Goal: Information Seeking & Learning: Learn about a topic

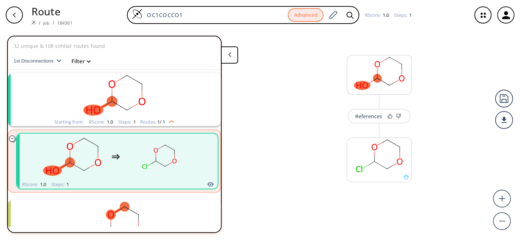
scroll to position [14, 0]
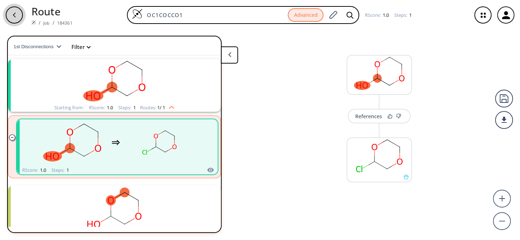
click at [18, 14] on div "button" at bounding box center [14, 14] width 17 height 17
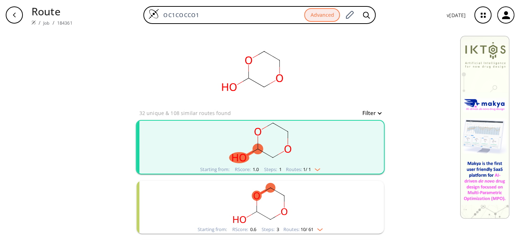
scroll to position [32, 0]
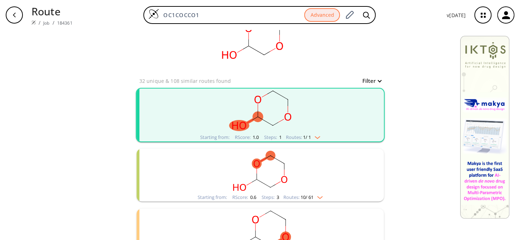
click at [270, 113] on rect "clusters" at bounding box center [260, 111] width 186 height 45
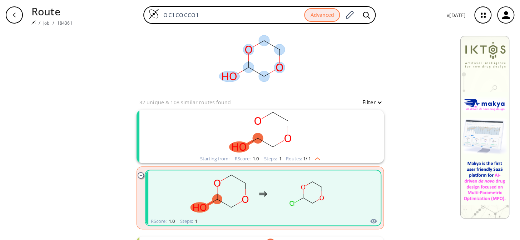
scroll to position [0, 0]
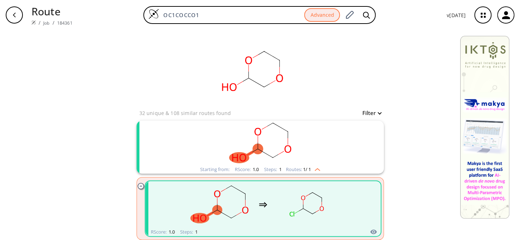
drag, startPoint x: 222, startPoint y: 14, endPoint x: 143, endPoint y: 15, distance: 79.0
click at [143, 15] on div "OC1COCCO1 Advanced" at bounding box center [259, 15] width 363 height 18
paste input "CN(C)CCC1=CNC2=C1C(OC(OCNC(C3=CC=C[N+](C)=C3)=O)=O)=CC=C2"
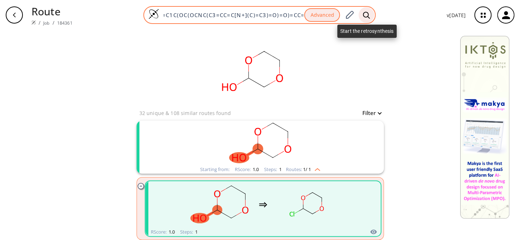
type input "CN(C)CCC1=CNC2=C1C(OC(OCNC(C3=CC=C[N+](C)=C3)=O)=O)=CC=C2"
click at [366, 16] on icon at bounding box center [366, 14] width 7 height 7
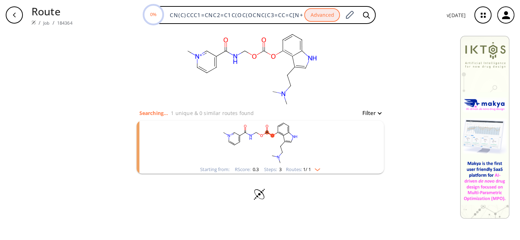
click at [273, 132] on rect "clusters" at bounding box center [260, 143] width 186 height 45
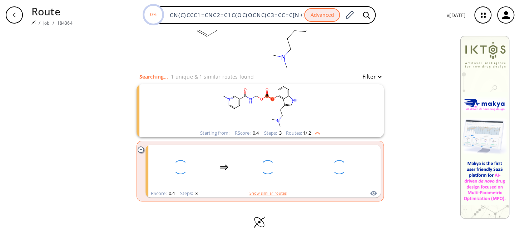
scroll to position [35, 0]
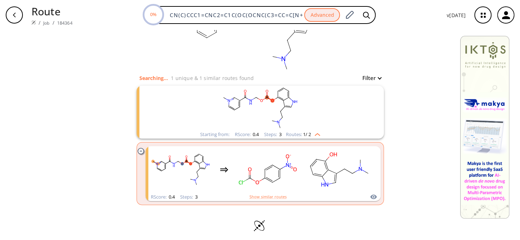
click at [273, 103] on rect "clusters" at bounding box center [260, 108] width 186 height 45
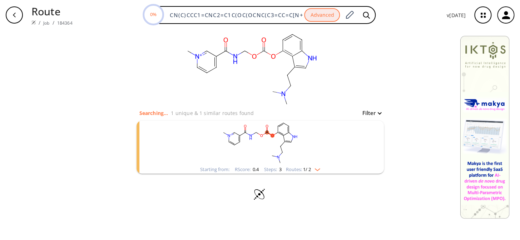
click at [274, 134] on rect "clusters" at bounding box center [260, 143] width 186 height 45
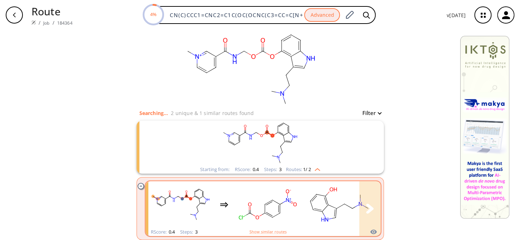
click at [268, 193] on rect "clusters" at bounding box center [268, 204] width 64 height 45
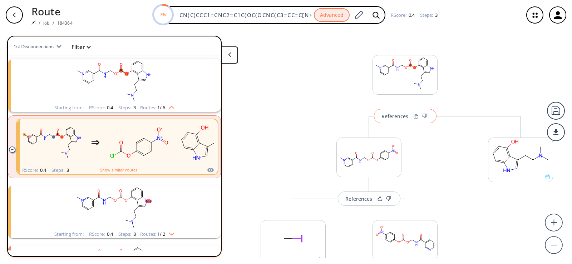
click at [385, 117] on div "References" at bounding box center [394, 116] width 27 height 5
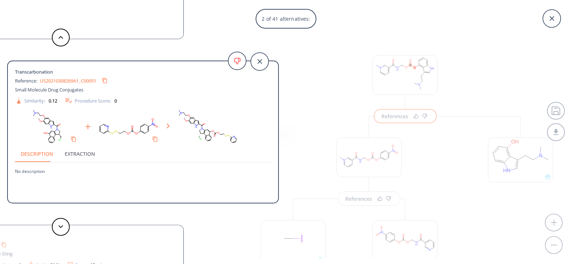
drag, startPoint x: 569, startPoint y: 160, endPoint x: 572, endPoint y: 171, distance: 10.9
click at [520, 171] on div "2 of 41 alternatives: Transcarbonation Reference: US20110312905A1_C00039 Stimul…" at bounding box center [286, 132] width 572 height 264
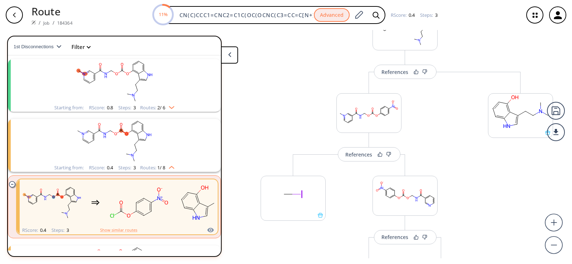
scroll to position [107, 0]
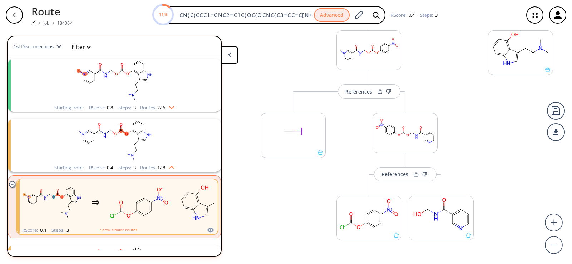
click at [149, 78] on rect "clusters" at bounding box center [114, 81] width 186 height 45
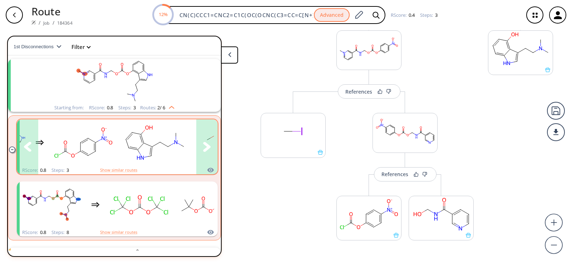
click at [203, 143] on icon "clusters" at bounding box center [207, 147] width 8 height 10
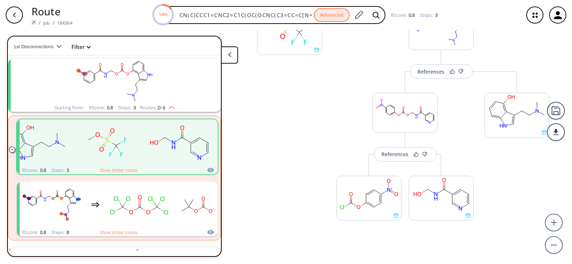
scroll to position [147, 0]
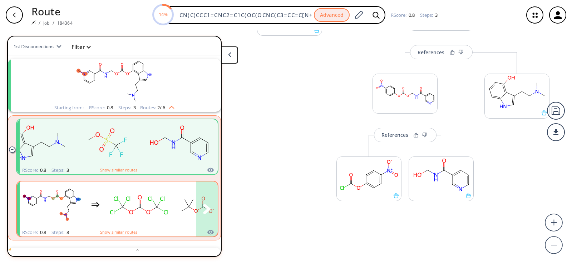
click at [145, 202] on rect "clusters" at bounding box center [139, 205] width 64 height 45
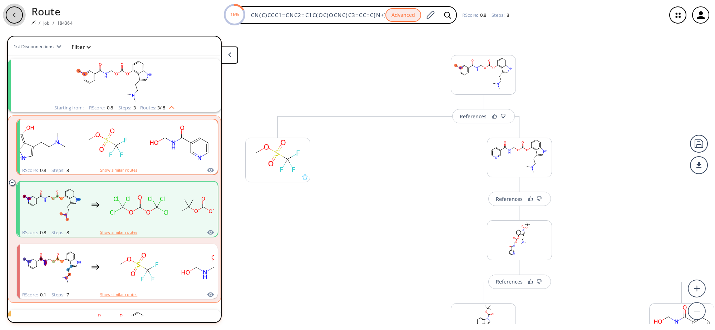
click at [20, 11] on div "button" at bounding box center [14, 14] width 17 height 17
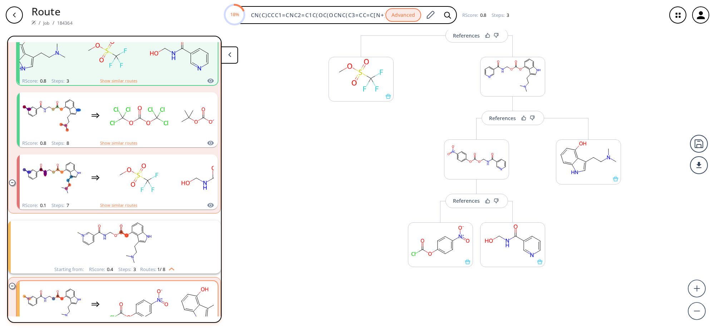
scroll to position [238, 0]
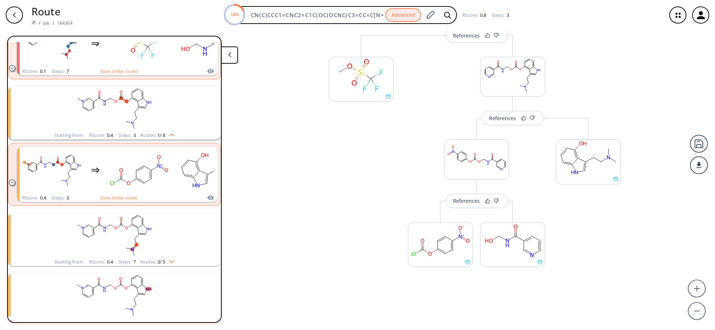
click at [10, 17] on div "button" at bounding box center [14, 14] width 17 height 17
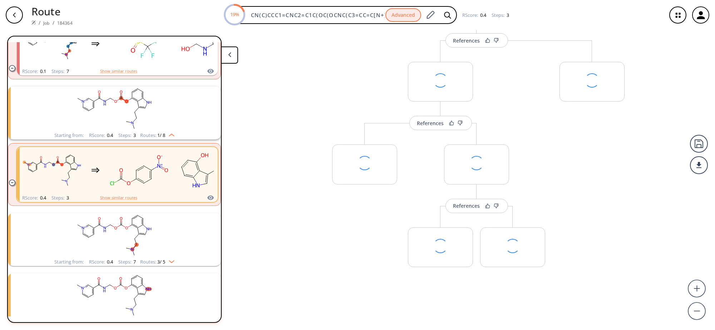
scroll to position [238, 0]
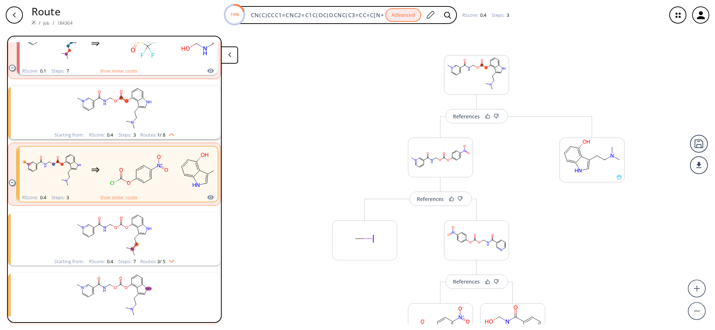
click at [11, 11] on div "button" at bounding box center [14, 14] width 17 height 17
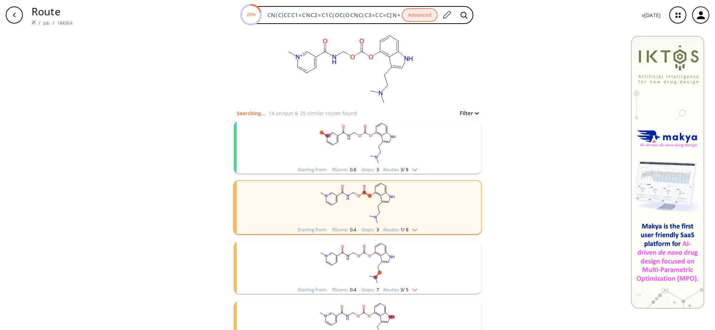
click at [366, 137] on rect "clusters" at bounding box center [358, 143] width 186 height 45
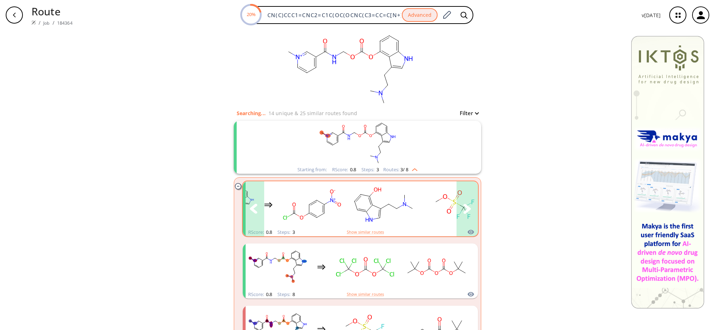
click at [463, 207] on icon "clusters" at bounding box center [467, 209] width 8 height 10
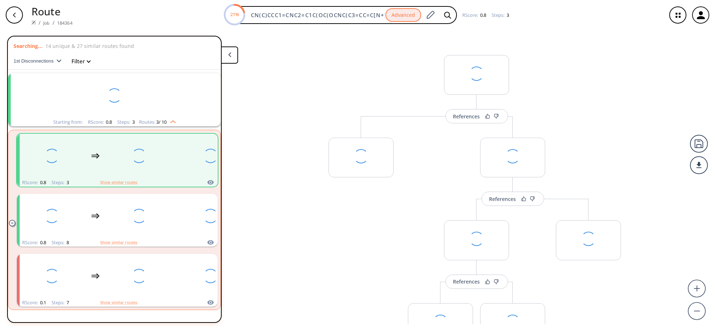
scroll to position [14, 0]
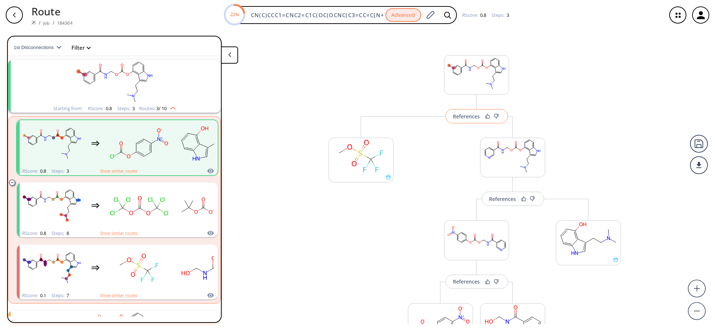
click at [470, 120] on button "References" at bounding box center [476, 116] width 63 height 14
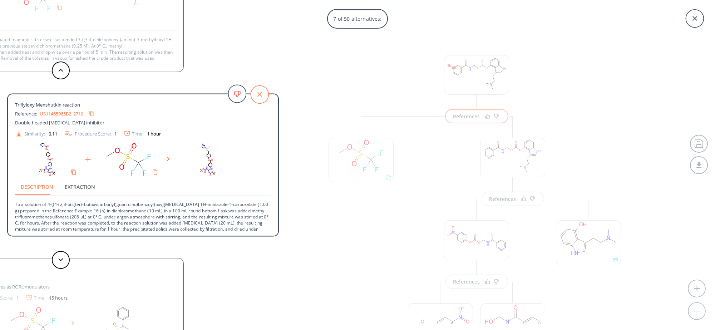
click at [265, 92] on icon at bounding box center [260, 94] width 18 height 18
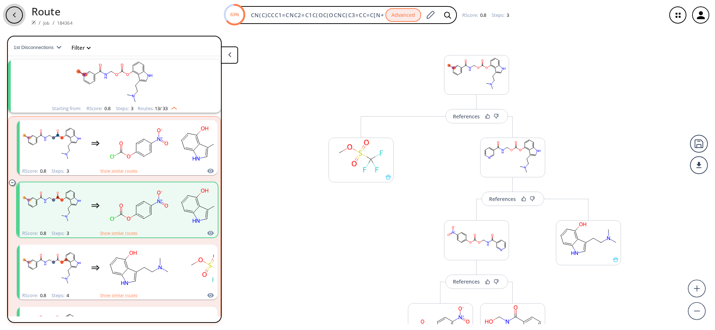
click at [10, 16] on div "button" at bounding box center [14, 14] width 17 height 17
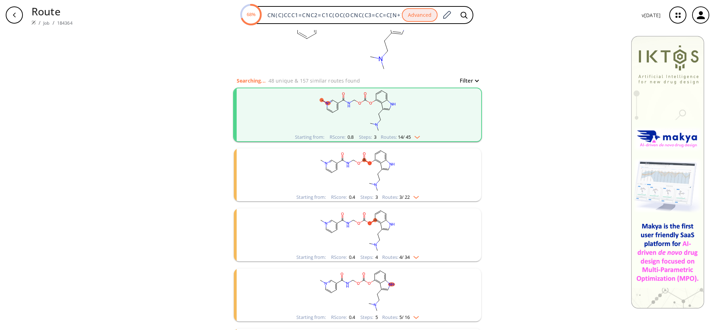
scroll to position [89, 0]
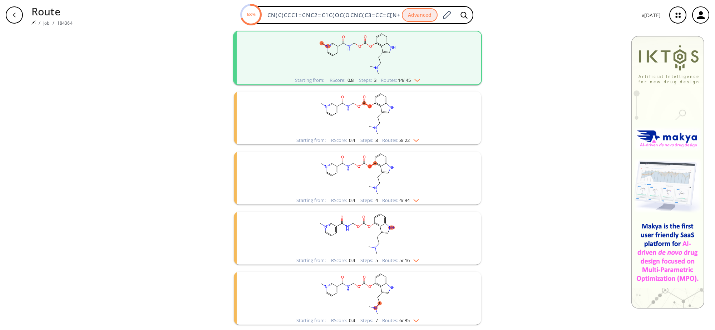
click at [345, 110] on rect "clusters" at bounding box center [358, 114] width 186 height 45
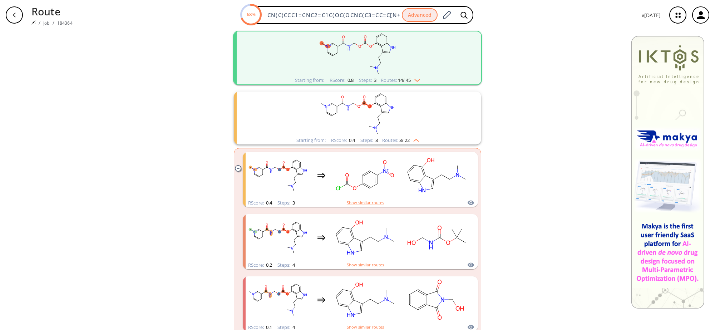
click at [351, 59] on rect "clusters" at bounding box center [358, 53] width 186 height 45
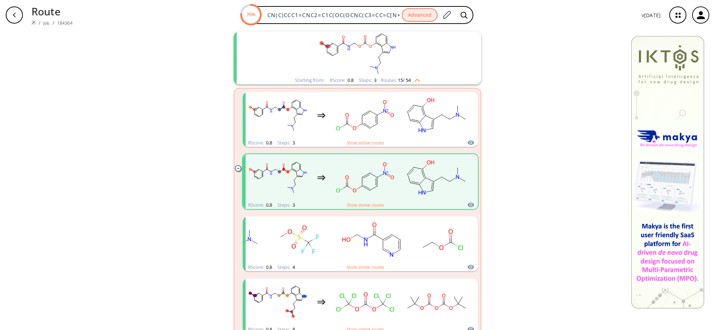
scroll to position [0, 0]
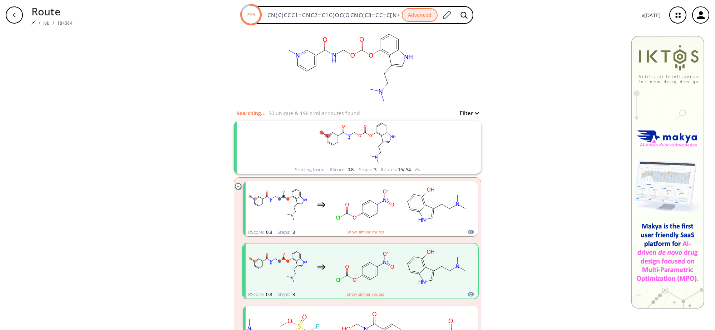
click at [9, 20] on div "button" at bounding box center [14, 14] width 17 height 17
type input "OC1COCCO1"
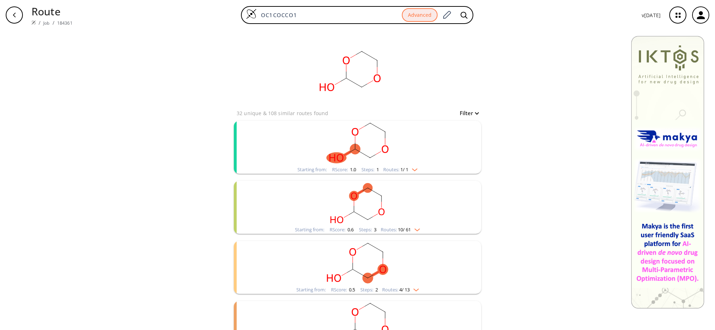
click at [361, 150] on rect "clusters" at bounding box center [358, 143] width 186 height 45
